Goal: Check status: Check status

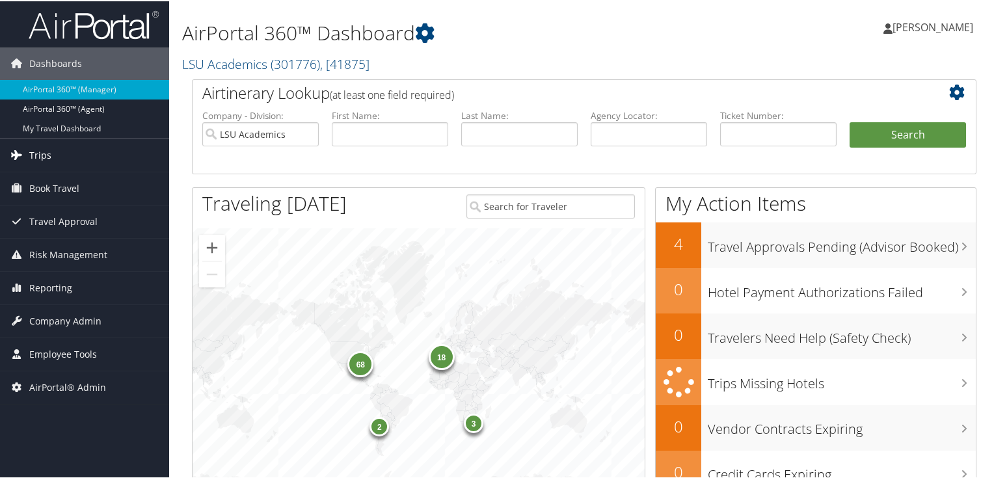
click at [40, 154] on span "Trips" at bounding box center [40, 154] width 22 height 33
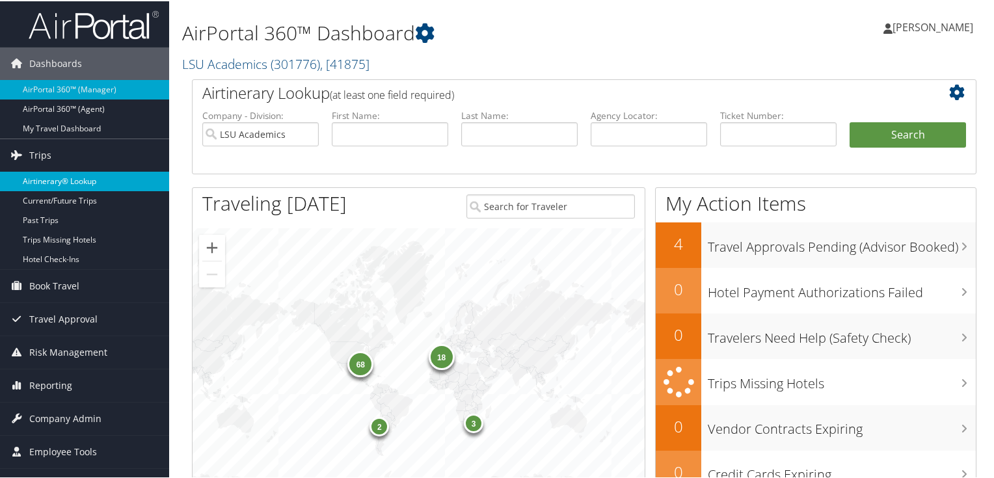
click at [65, 181] on link "Airtinerary® Lookup" at bounding box center [84, 180] width 169 height 20
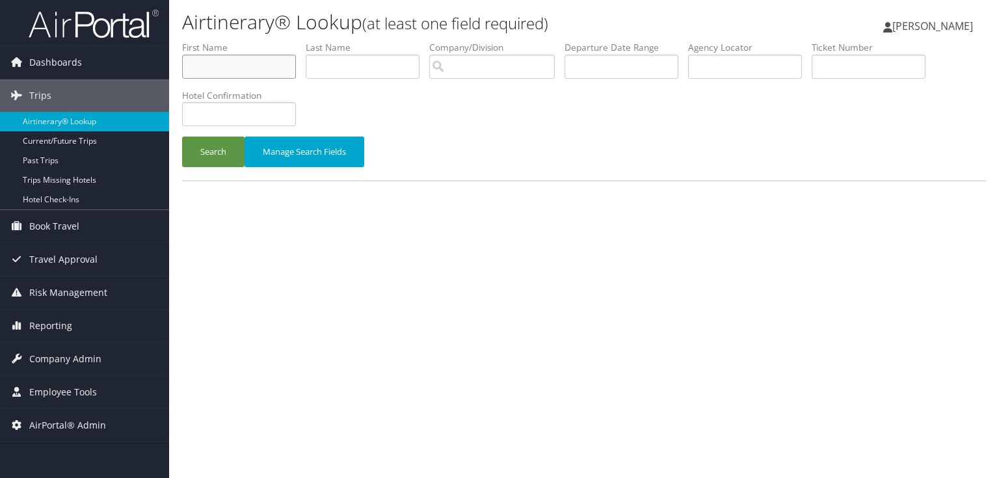
click at [265, 70] on input "text" at bounding box center [239, 67] width 114 height 24
type input "richard"
click at [368, 63] on input "text" at bounding box center [363, 67] width 114 height 24
type input "holt"
click at [219, 151] on button "Search" at bounding box center [213, 152] width 62 height 31
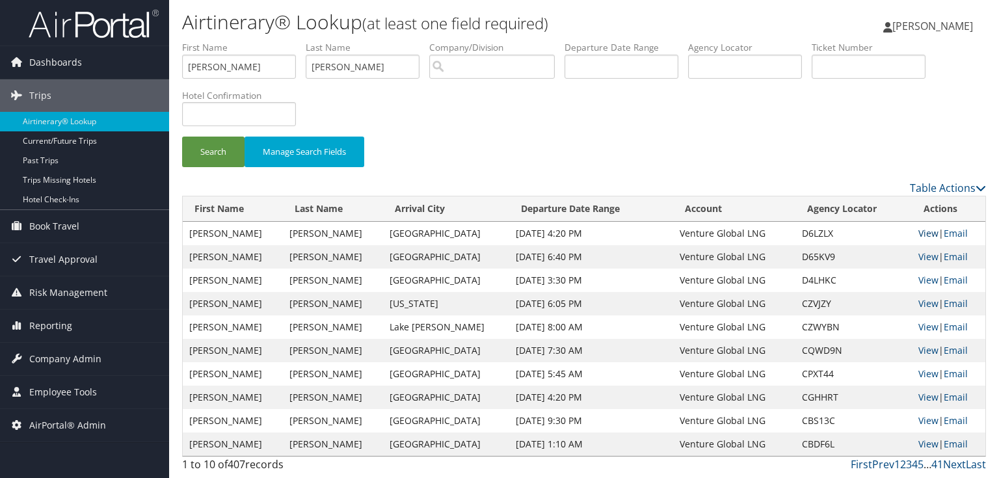
click at [918, 234] on link "View" at bounding box center [928, 233] width 20 height 12
click at [0, 63] on div "Dashboards AirPortal 360™ (Manager) AirPortal 360™ (Agent) My Travel Dashboard …" at bounding box center [499, 239] width 999 height 479
type input "randall"
drag, startPoint x: 359, startPoint y: 70, endPoint x: 141, endPoint y: 66, distance: 218.6
click at [141, 66] on div "Dashboards AirPortal 360™ (Manager) AirPortal 360™ (Agent) My Travel Dashboard …" at bounding box center [499, 239] width 999 height 479
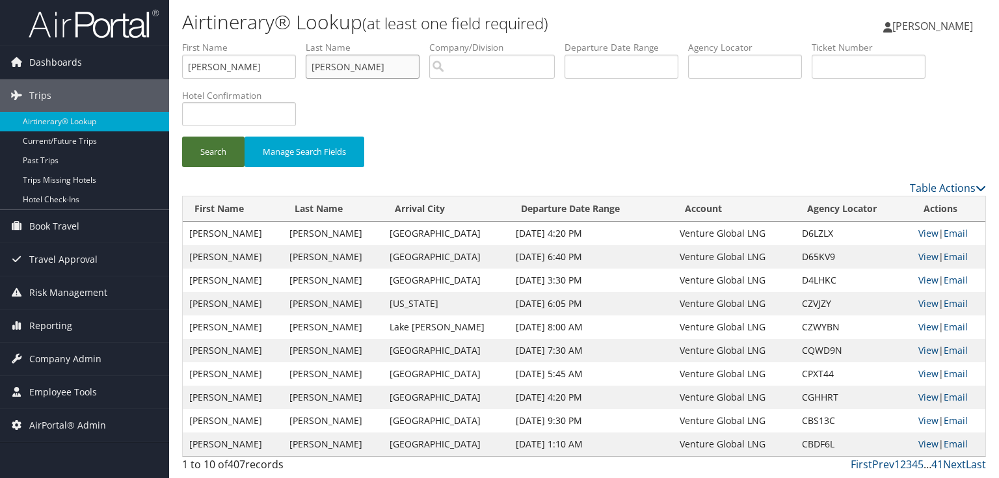
type input "hebert"
drag, startPoint x: 212, startPoint y: 159, endPoint x: 254, endPoint y: 161, distance: 42.4
click at [212, 159] on button "Search" at bounding box center [213, 152] width 62 height 31
click at [920, 233] on link "View" at bounding box center [928, 233] width 20 height 12
